Goal: Navigation & Orientation: Find specific page/section

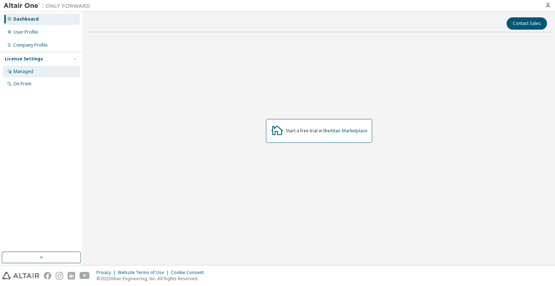
click at [33, 67] on div "Managed" at bounding box center [41, 72] width 77 height 12
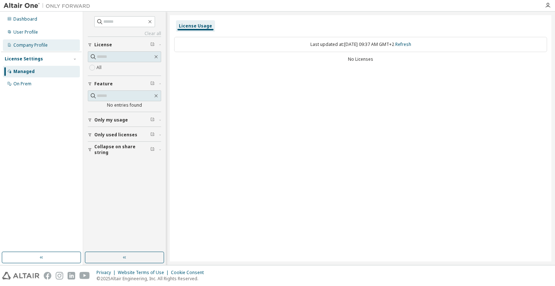
click at [54, 44] on div "Company Profile" at bounding box center [41, 45] width 77 height 12
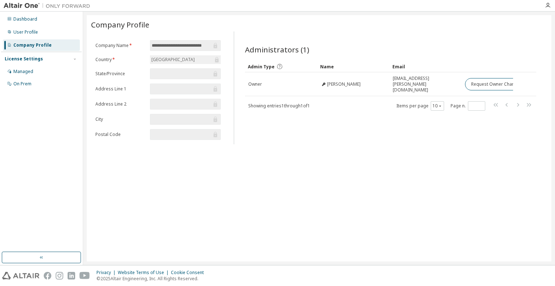
click at [357, 172] on div "**********" at bounding box center [319, 138] width 465 height 246
click at [165, 74] on input "text" at bounding box center [182, 73] width 60 height 7
click at [44, 31] on div "User Profile" at bounding box center [41, 32] width 77 height 12
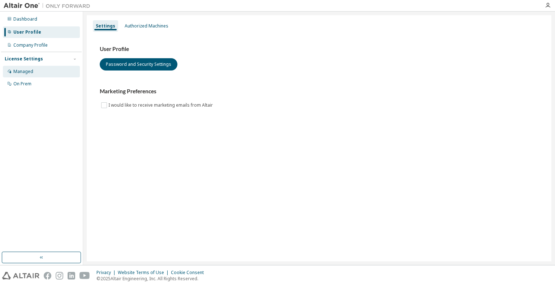
click at [39, 69] on div "Managed" at bounding box center [41, 72] width 77 height 12
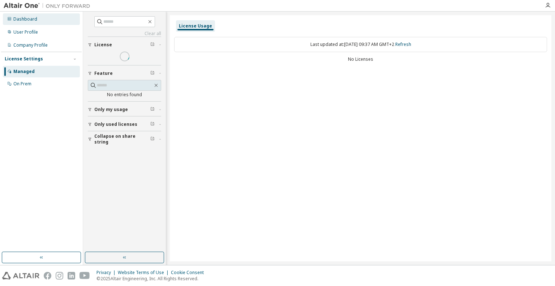
click at [54, 23] on div "Dashboard" at bounding box center [41, 19] width 77 height 12
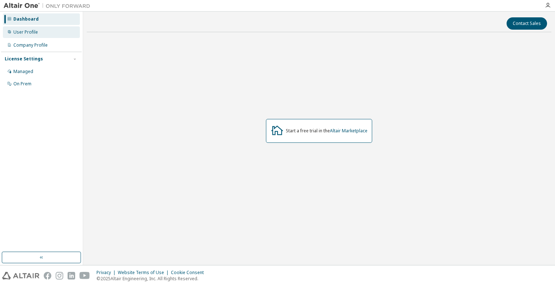
click at [50, 37] on div "User Profile" at bounding box center [41, 32] width 77 height 12
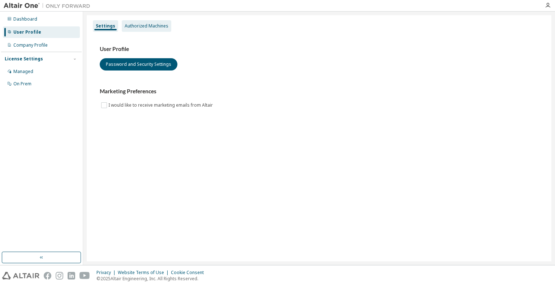
click at [155, 31] on div "Authorized Machines" at bounding box center [147, 26] width 50 height 12
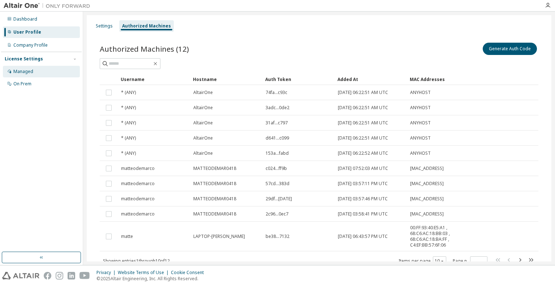
click at [33, 75] on div "Managed" at bounding box center [41, 72] width 77 height 12
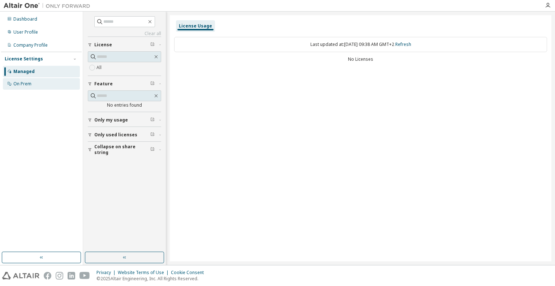
click at [33, 84] on div "On Prem" at bounding box center [41, 84] width 77 height 12
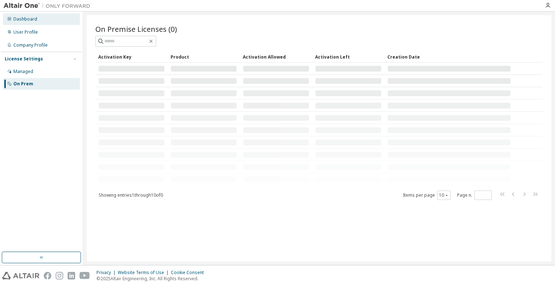
click at [57, 22] on div "Dashboard" at bounding box center [41, 19] width 77 height 12
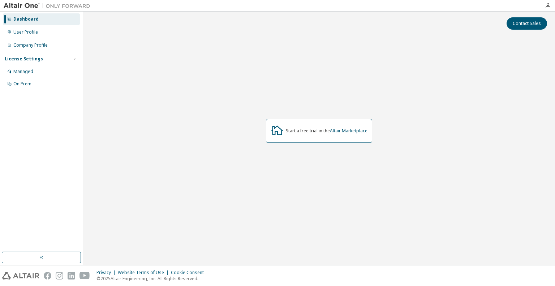
click at [47, 39] on div "Dashboard User Profile Company Profile License Settings Managed On Prem" at bounding box center [41, 52] width 81 height 78
click at [50, 34] on div "User Profile" at bounding box center [41, 32] width 77 height 12
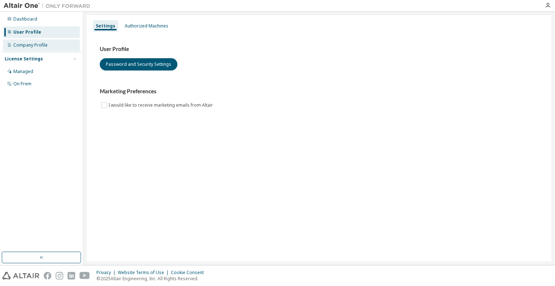
click at [50, 45] on div "Company Profile" at bounding box center [41, 45] width 77 height 12
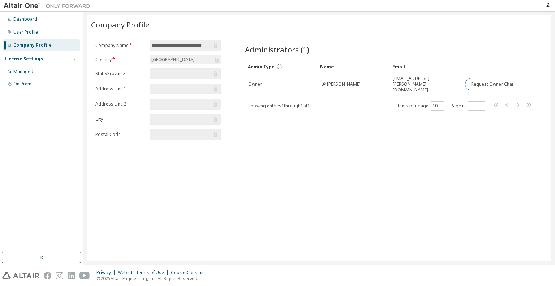
click at [215, 60] on icon at bounding box center [216, 59] width 7 height 7
click at [483, 162] on div "**********" at bounding box center [319, 138] width 465 height 246
click at [411, 68] on div "Email" at bounding box center [426, 67] width 67 height 12
